Goal: Task Accomplishment & Management: Use online tool/utility

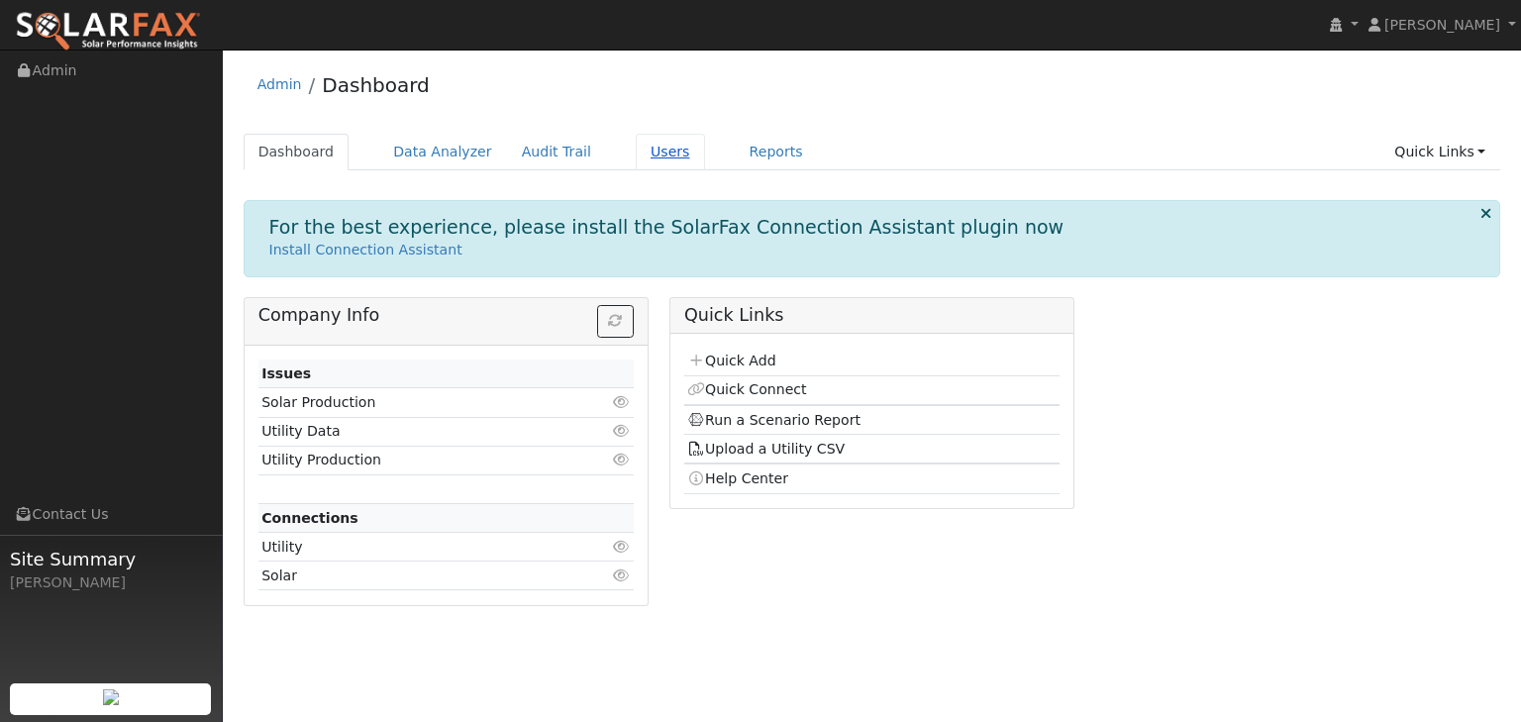
click at [638, 151] on link "Users" at bounding box center [670, 152] width 69 height 37
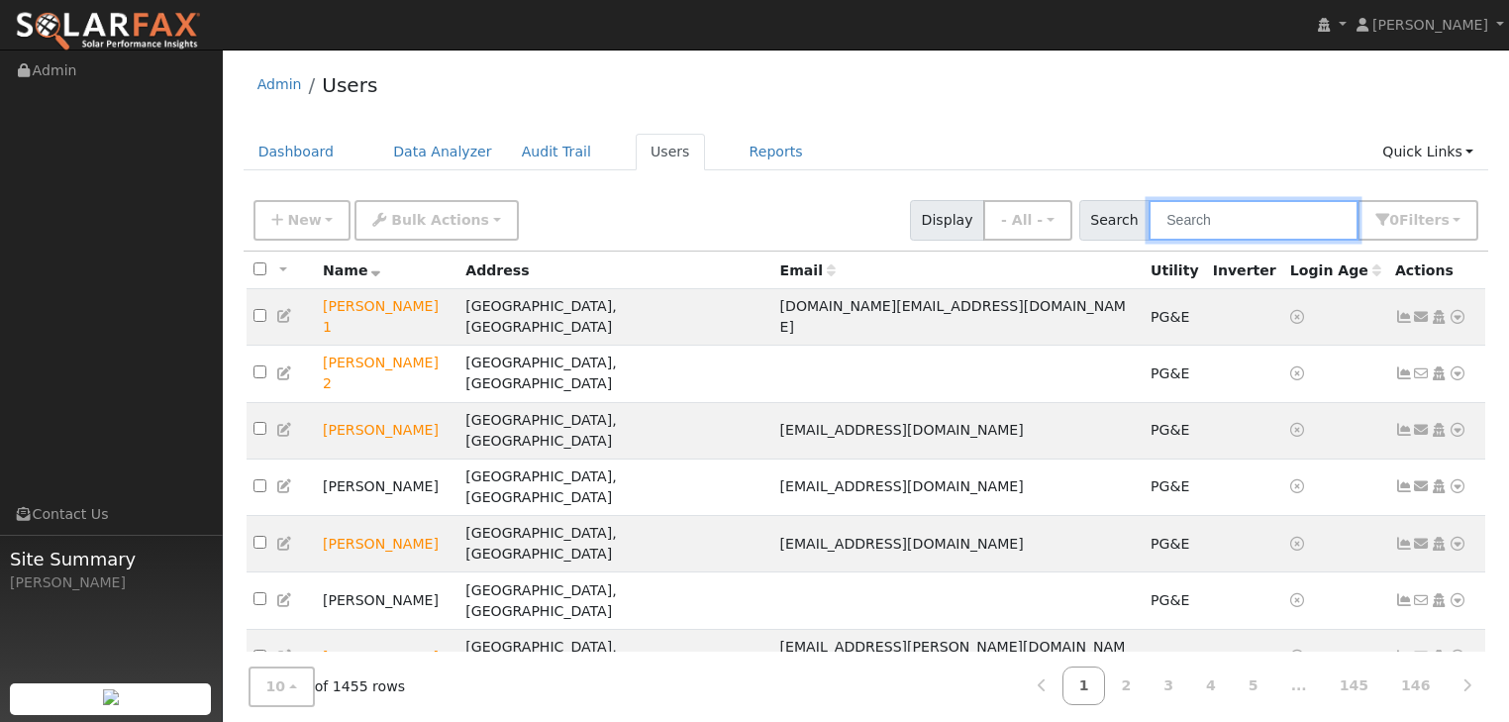
click at [1219, 219] on input "text" at bounding box center [1254, 220] width 210 height 41
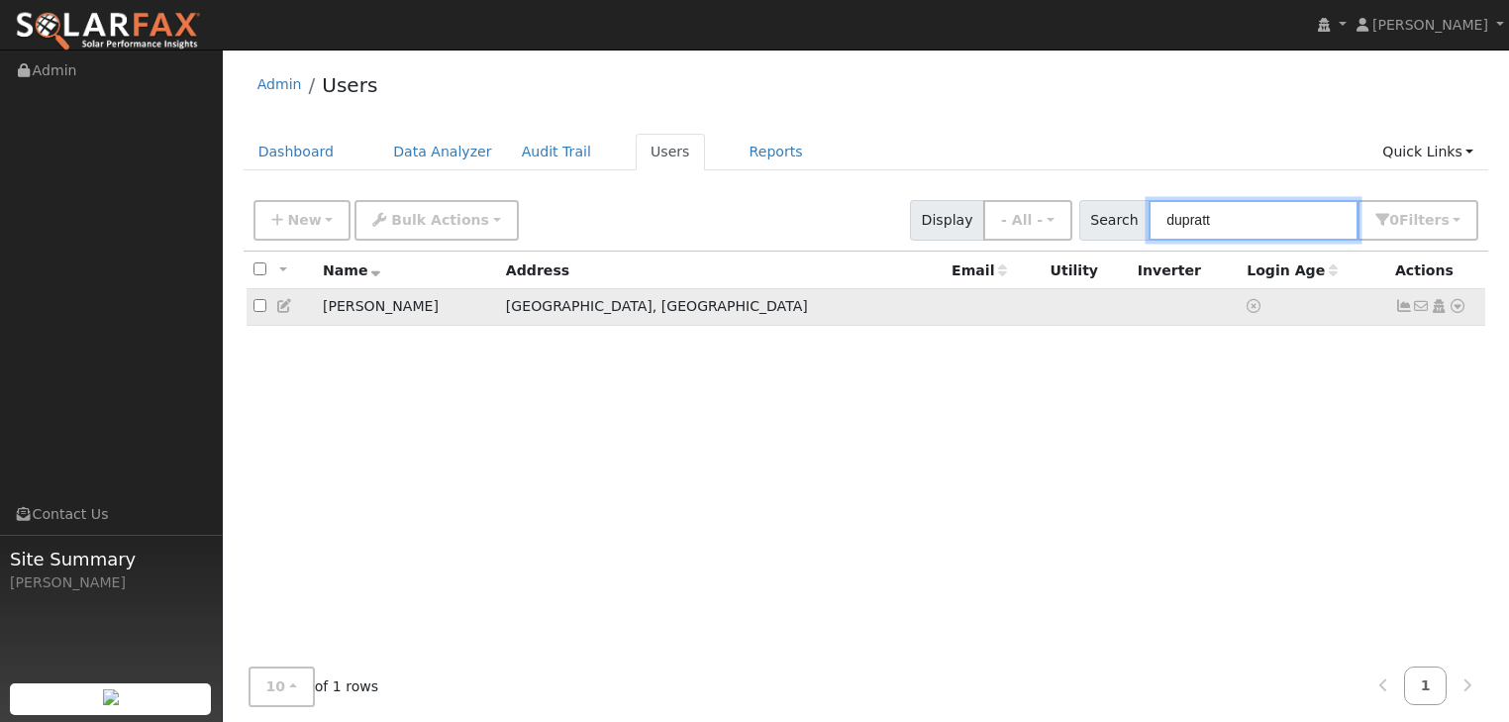
type input "dupratt"
click at [355, 310] on td "[PERSON_NAME]" at bounding box center [407, 307] width 183 height 37
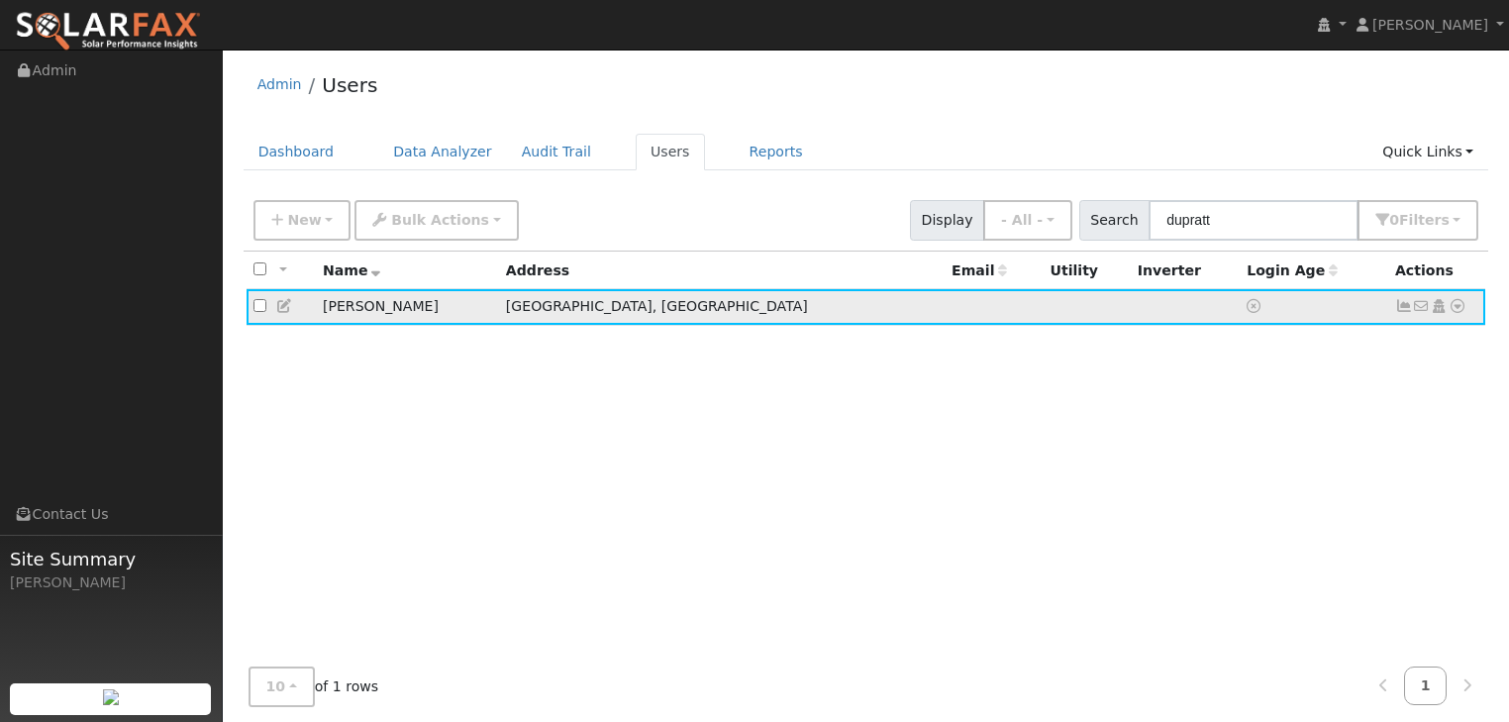
click at [1459, 305] on icon at bounding box center [1458, 306] width 18 height 14
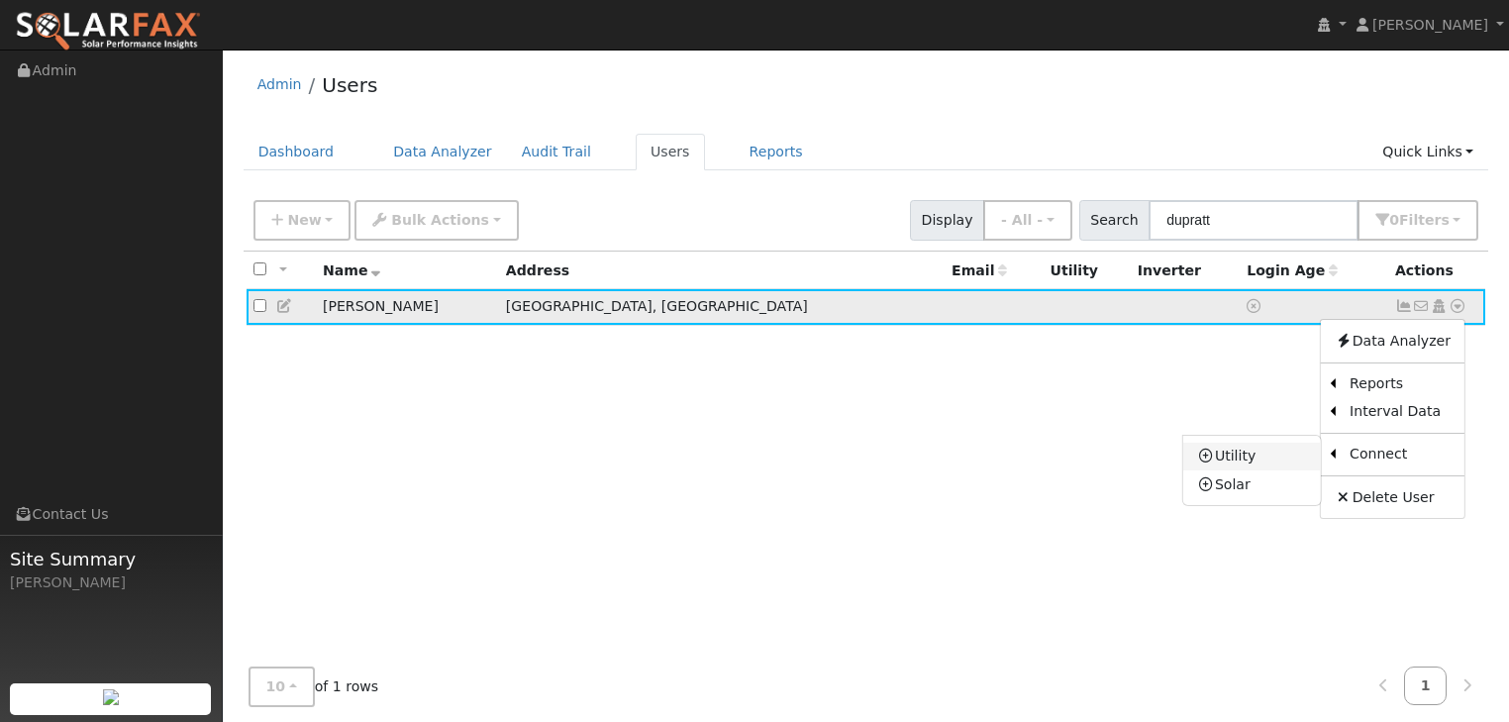
click at [1262, 460] on link "Utility" at bounding box center [1252, 457] width 138 height 28
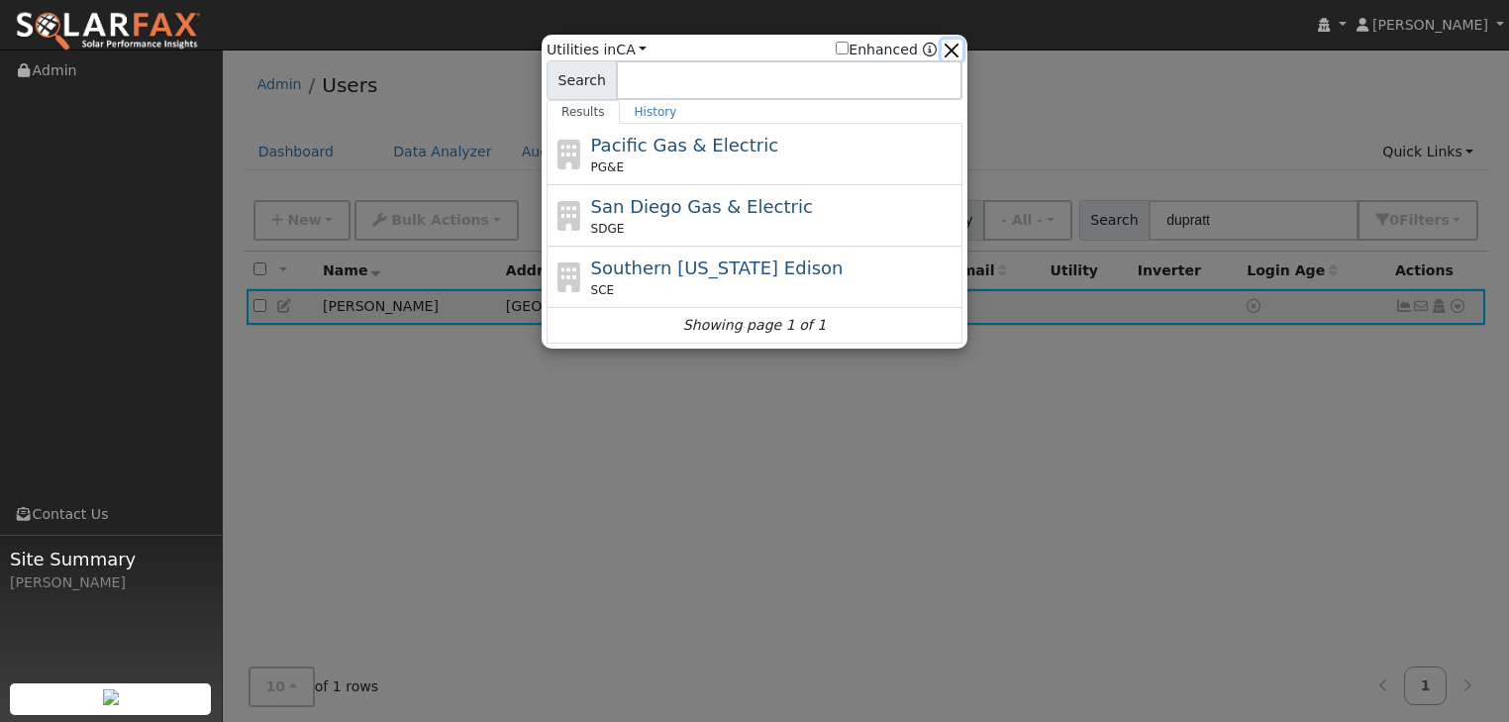
click at [958, 46] on button "button" at bounding box center [952, 50] width 21 height 21
